Goal: Information Seeking & Learning: Find specific fact

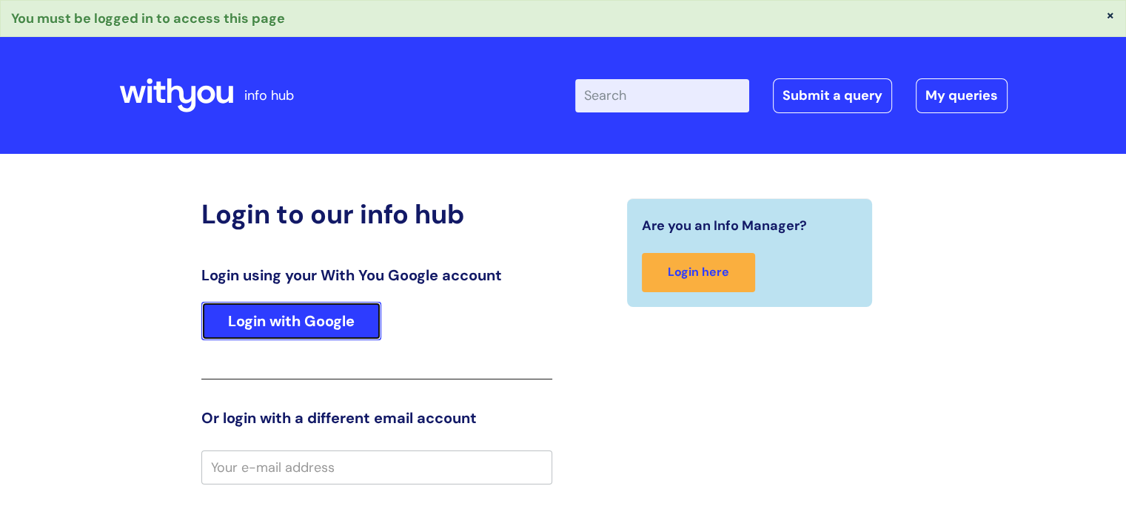
click at [245, 325] on link "Login with Google" at bounding box center [291, 321] width 180 height 38
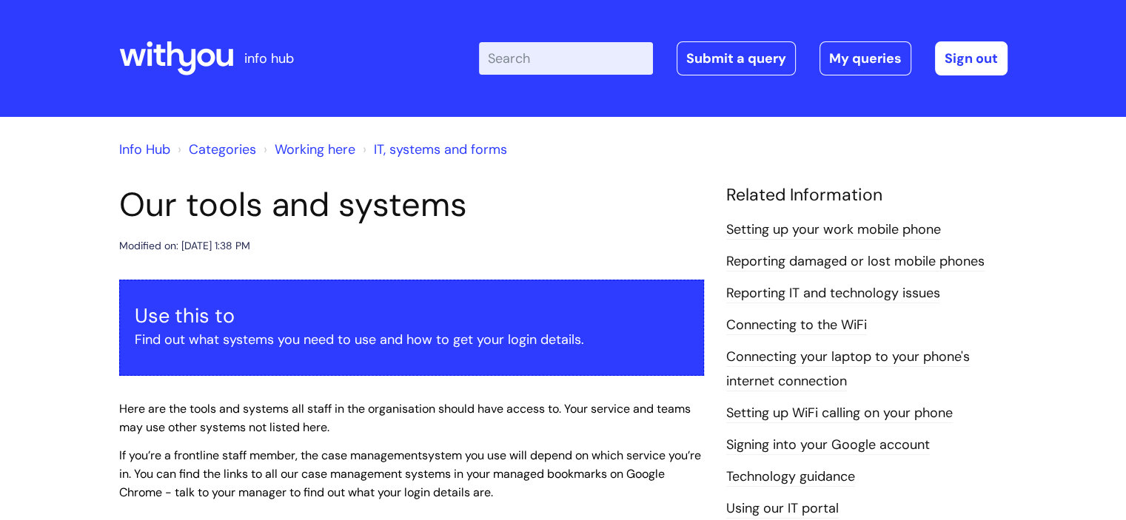
click at [520, 61] on input "Enter your search term here..." at bounding box center [566, 58] width 174 height 33
type input "care"
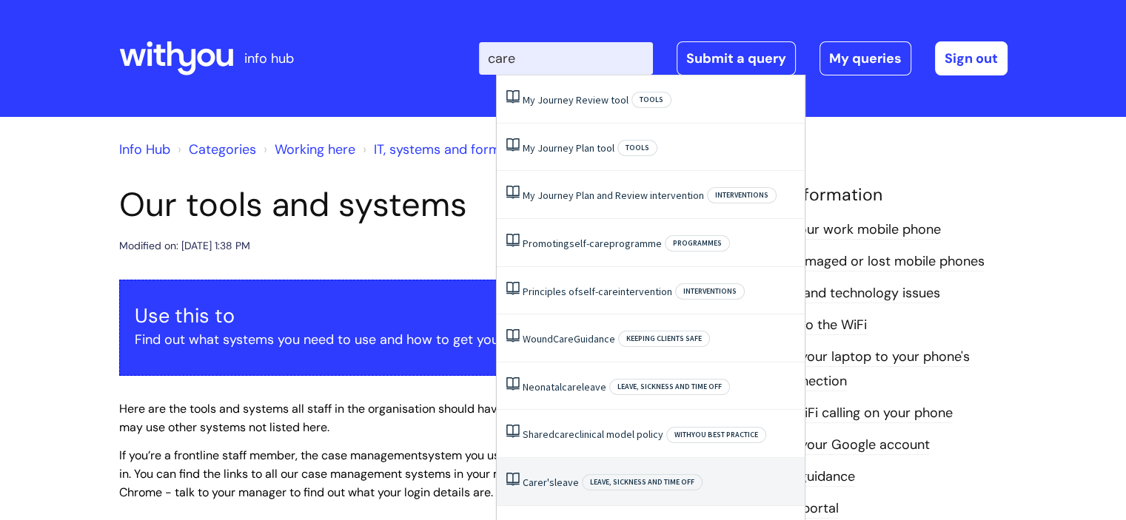
click at [637, 489] on li "Carer's leave Leave, sickness and time off" at bounding box center [651, 482] width 308 height 48
